Goal: Find specific page/section: Find specific page/section

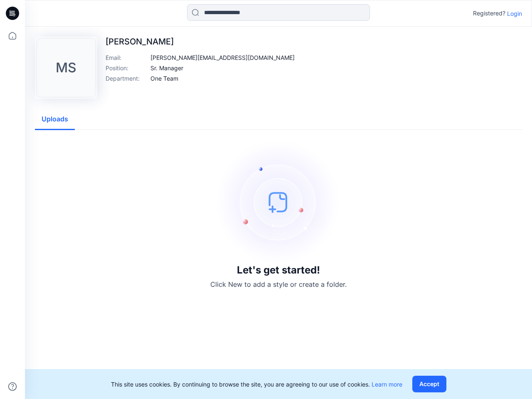
click at [266, 199] on img at bounding box center [278, 202] width 125 height 125
click at [13, 13] on icon at bounding box center [13, 13] width 3 height 0
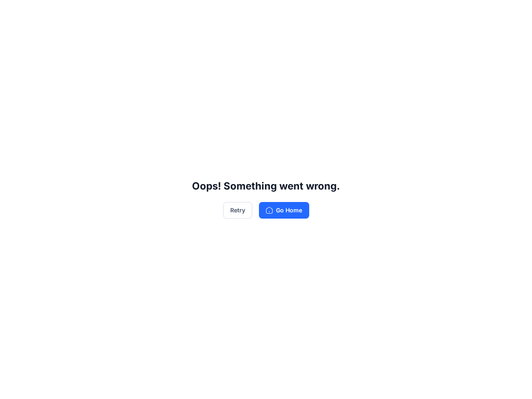
click at [12, 36] on div "Oops! Something went wrong. Retry Go Home" at bounding box center [266, 199] width 532 height 399
click at [12, 386] on div "Oops! Something went wrong. Retry Go Home" at bounding box center [266, 199] width 532 height 399
click at [278, 12] on div "Oops! Something went wrong. Retry Go Home" at bounding box center [266, 199] width 532 height 399
click at [514, 13] on div "Oops! Something went wrong. Retry Go Home" at bounding box center [266, 199] width 532 height 399
click at [183, 57] on div "Oops! Something went wrong. Retry Go Home" at bounding box center [266, 199] width 532 height 399
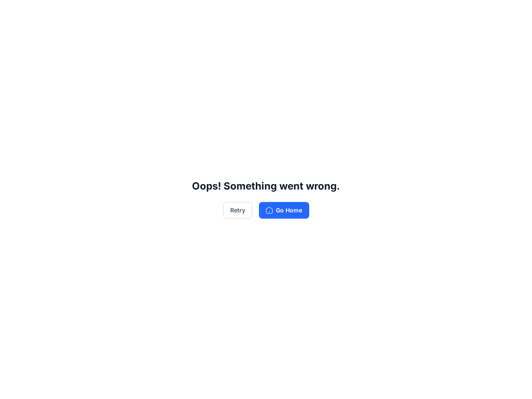
click at [167, 68] on div "Oops! Something went wrong. Retry Go Home" at bounding box center [266, 199] width 532 height 399
click at [164, 78] on div "Oops! Something went wrong. Retry Go Home" at bounding box center [266, 199] width 532 height 399
click at [55, 119] on div "Oops! Something went wrong. Retry Go Home" at bounding box center [266, 199] width 532 height 399
